Goal: Task Accomplishment & Management: Manage account settings

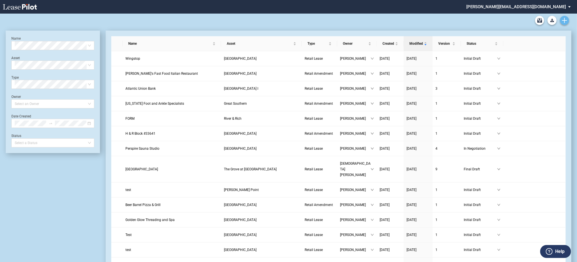
click at [563, 21] on icon "Create new document" at bounding box center [564, 20] width 5 height 5
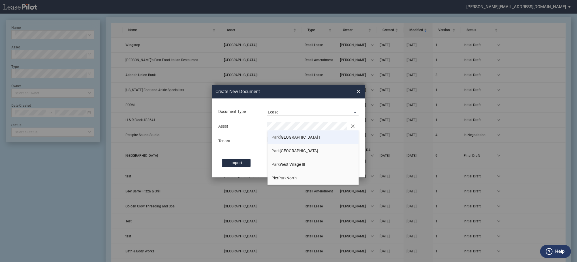
click at [275, 141] on li "Park West Village I" at bounding box center [313, 138] width 91 height 14
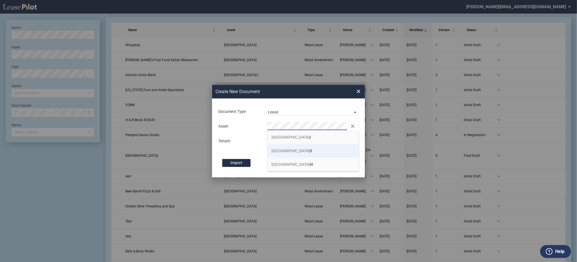
click at [306, 151] on li "Park West Village II" at bounding box center [313, 151] width 91 height 14
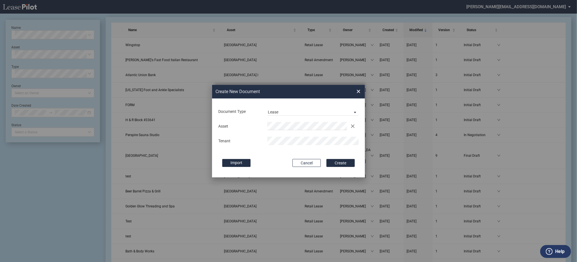
click at [326, 159] on button "Create" at bounding box center [340, 163] width 28 height 8
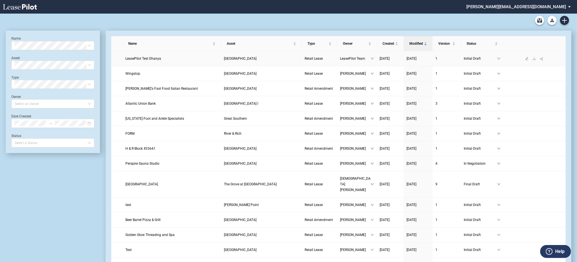
click at [536, 61] on link at bounding box center [534, 59] width 7 height 4
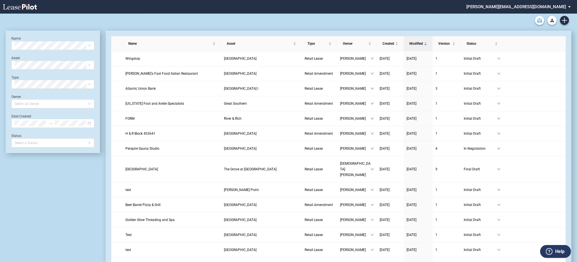
click at [537, 20] on use "Archive" at bounding box center [539, 20] width 5 height 5
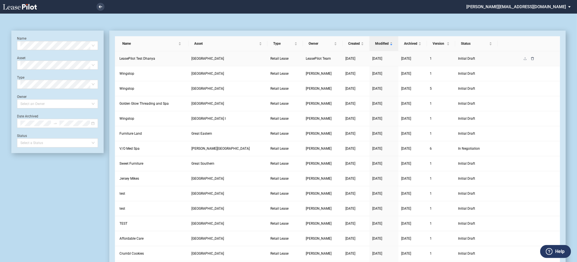
click at [532, 59] on icon "delete" at bounding box center [532, 58] width 3 height 3
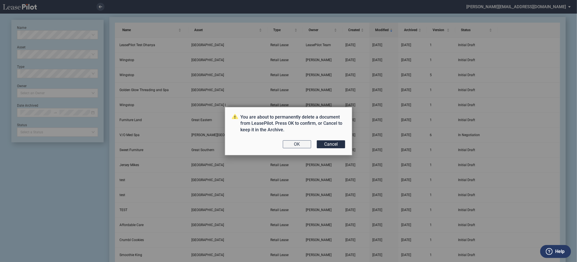
click at [303, 145] on button "OK" at bounding box center [297, 144] width 28 height 8
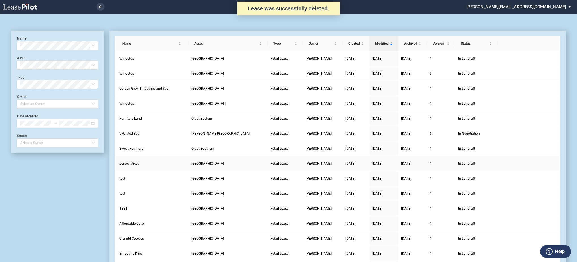
scroll to position [14, 0]
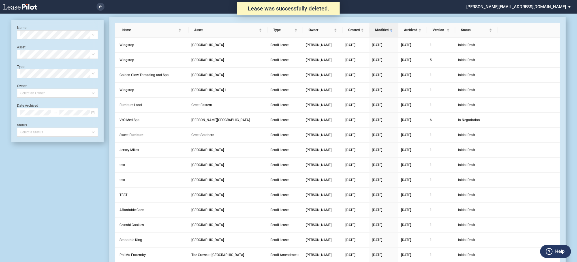
click at [11, 8] on icon at bounding box center [20, 7] width 34 height 6
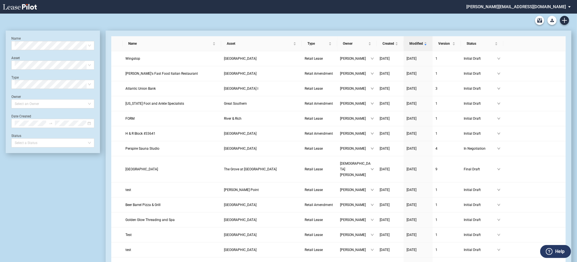
click at [542, 1] on md-select "[PERSON_NAME][EMAIL_ADDRESS][DOMAIN_NAME] Change Password 2-Factor Authenticati…" at bounding box center [521, 6] width 110 height 13
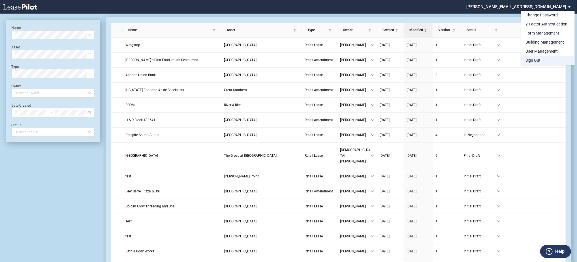
click at [543, 61] on md-option "Sign Out" at bounding box center [548, 60] width 54 height 9
